Goal: Ask a question

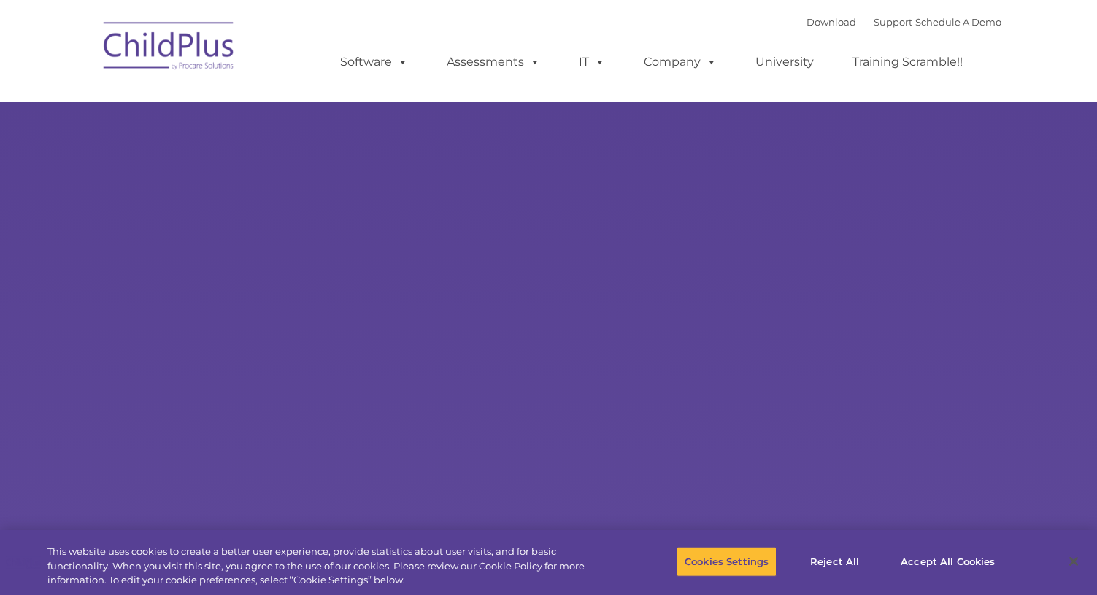
select select "MEDIUM"
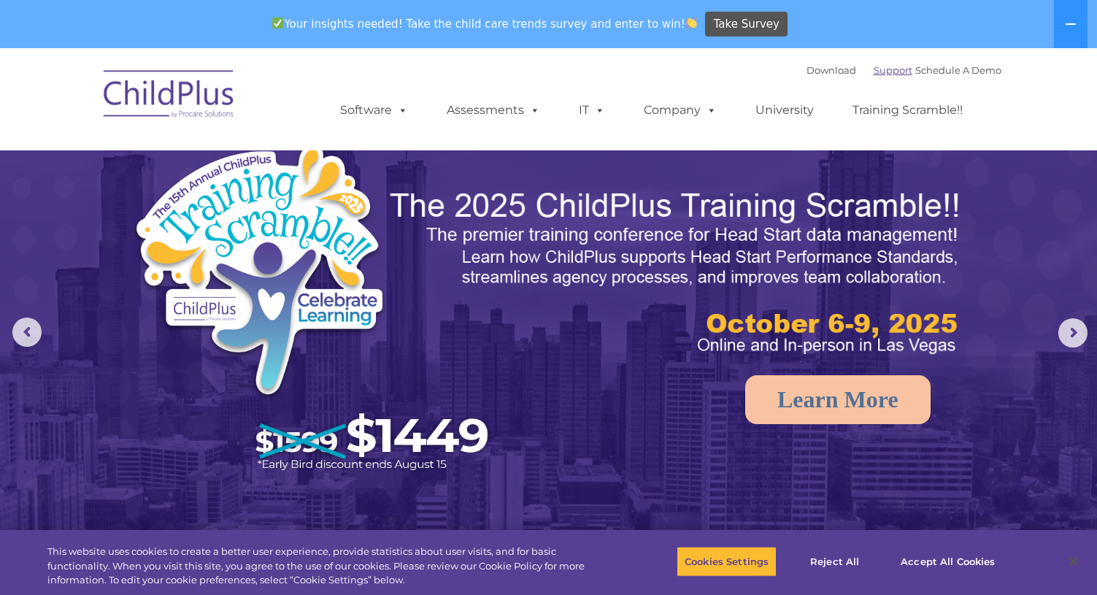
click at [882, 69] on link "Support" at bounding box center [892, 70] width 39 height 12
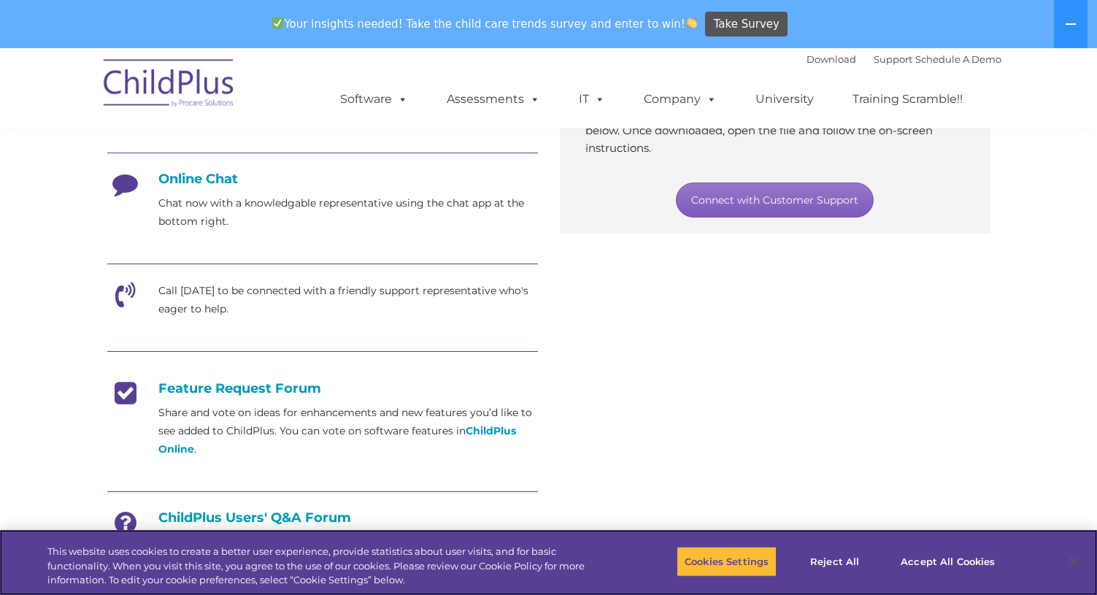
scroll to position [365, 0]
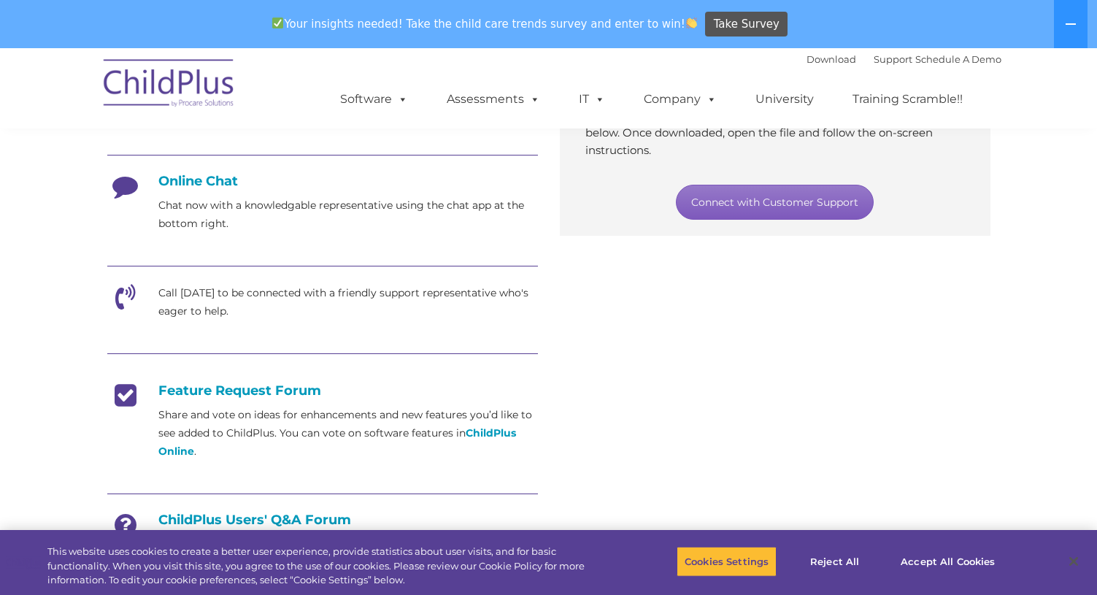
click at [776, 199] on link "Connect with Customer Support" at bounding box center [775, 202] width 198 height 35
